Goal: Information Seeking & Learning: Learn about a topic

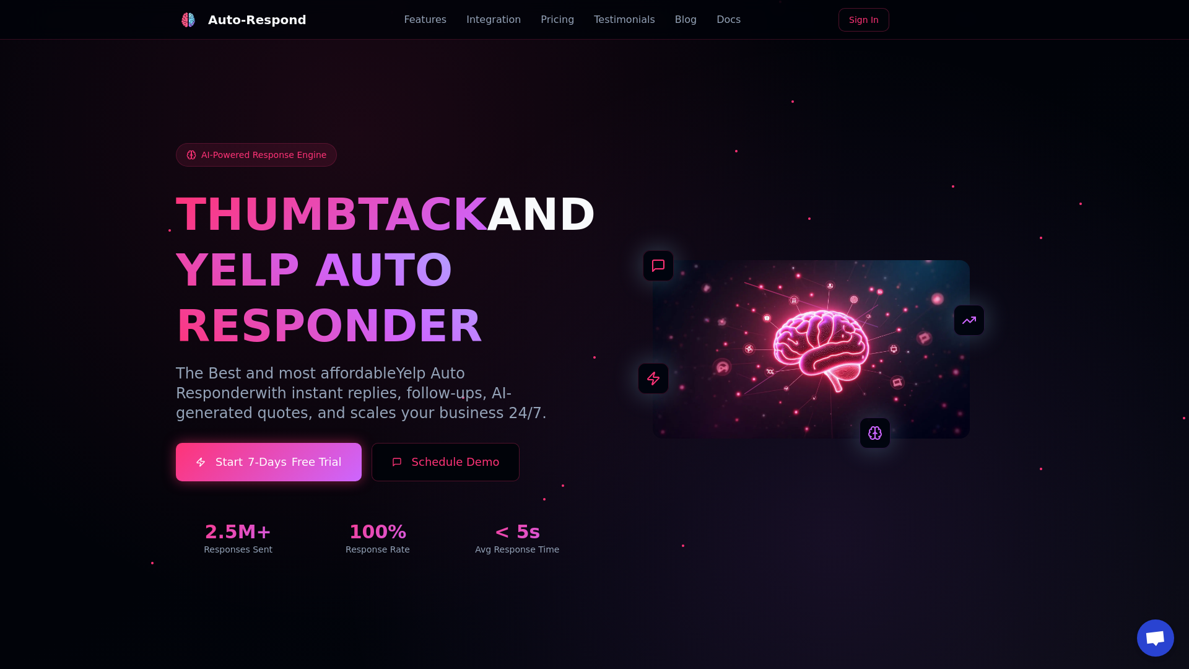
click at [675, 20] on link "Blog" at bounding box center [686, 19] width 22 height 15
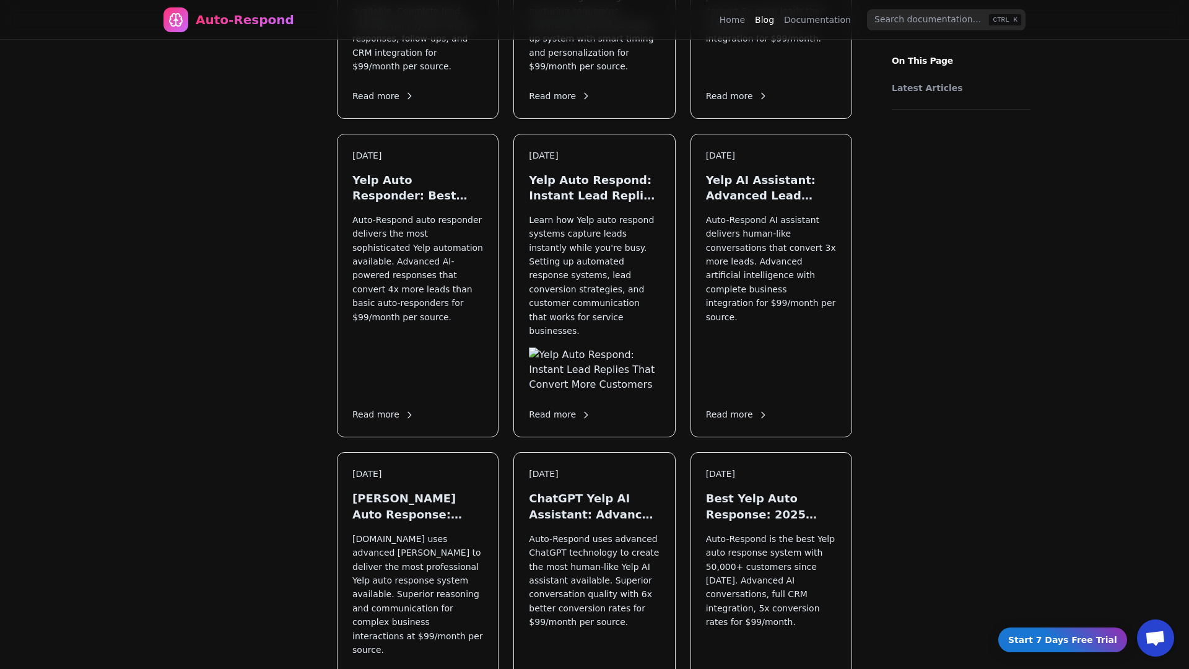
scroll to position [1496, 0]
